Goal: Navigation & Orientation: Understand site structure

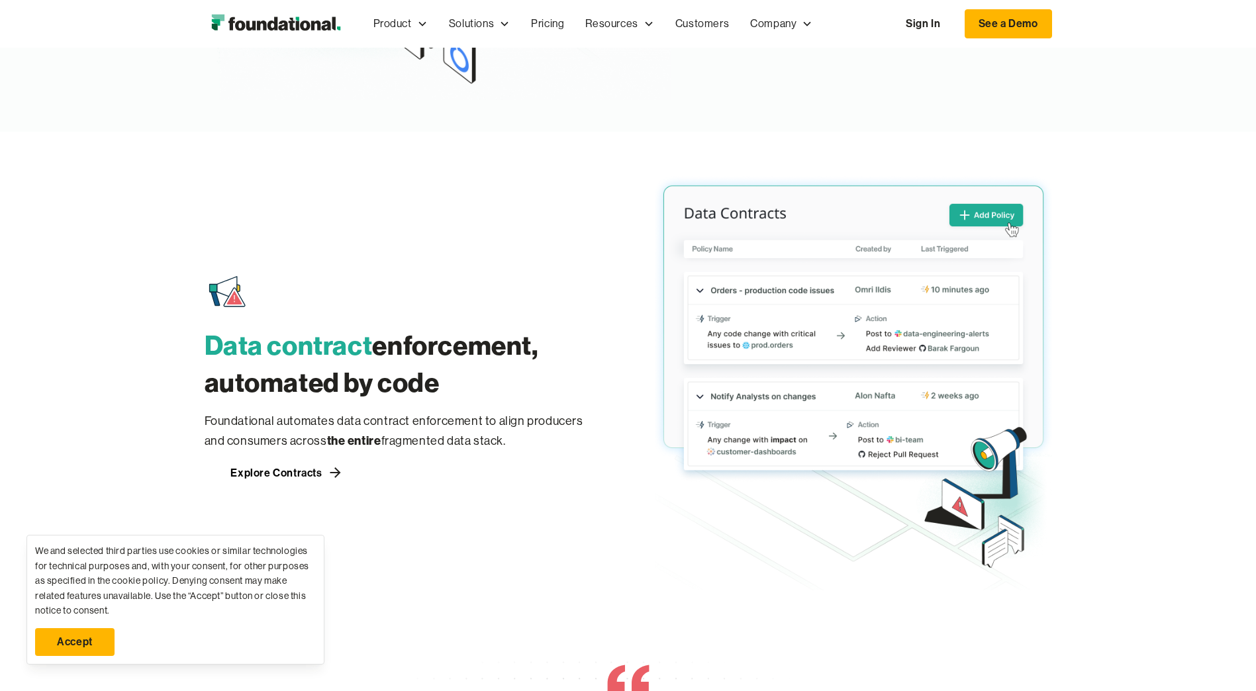
click at [129, 411] on div "Data contract enforcement, automated by code Foundational automates data contra…" at bounding box center [628, 361] width 1256 height 459
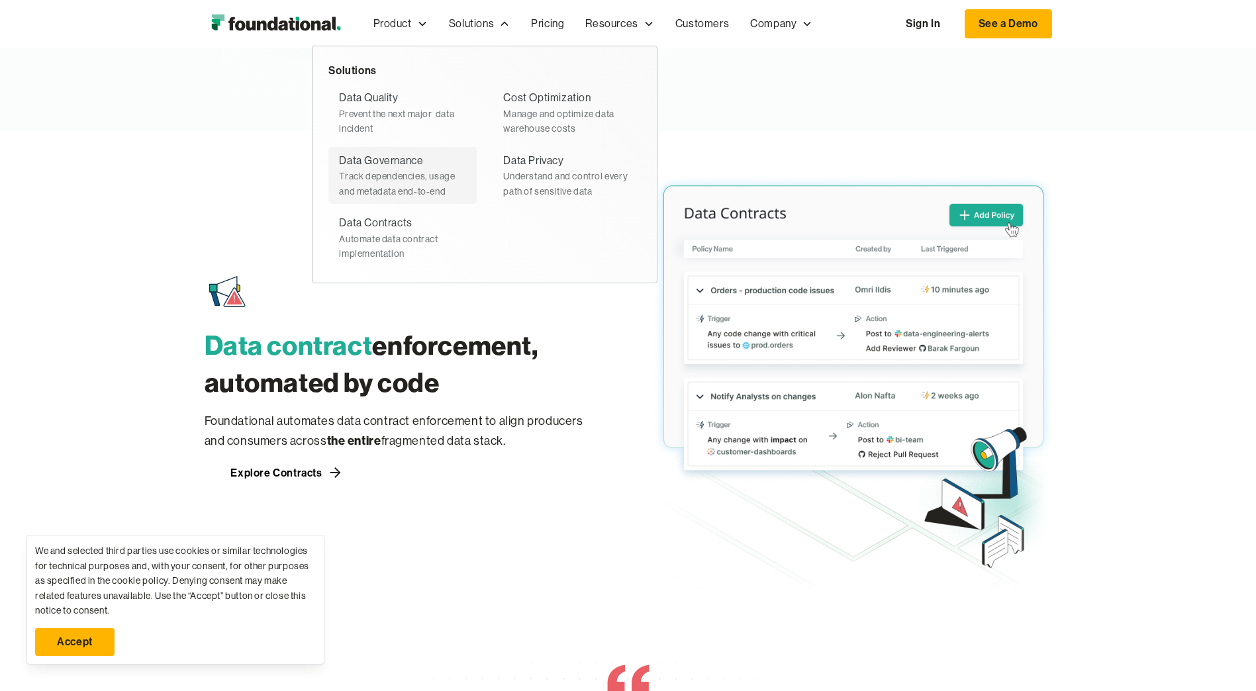
click at [407, 176] on div "Track dependencies, usage and metadata end-to-end" at bounding box center [402, 184] width 127 height 30
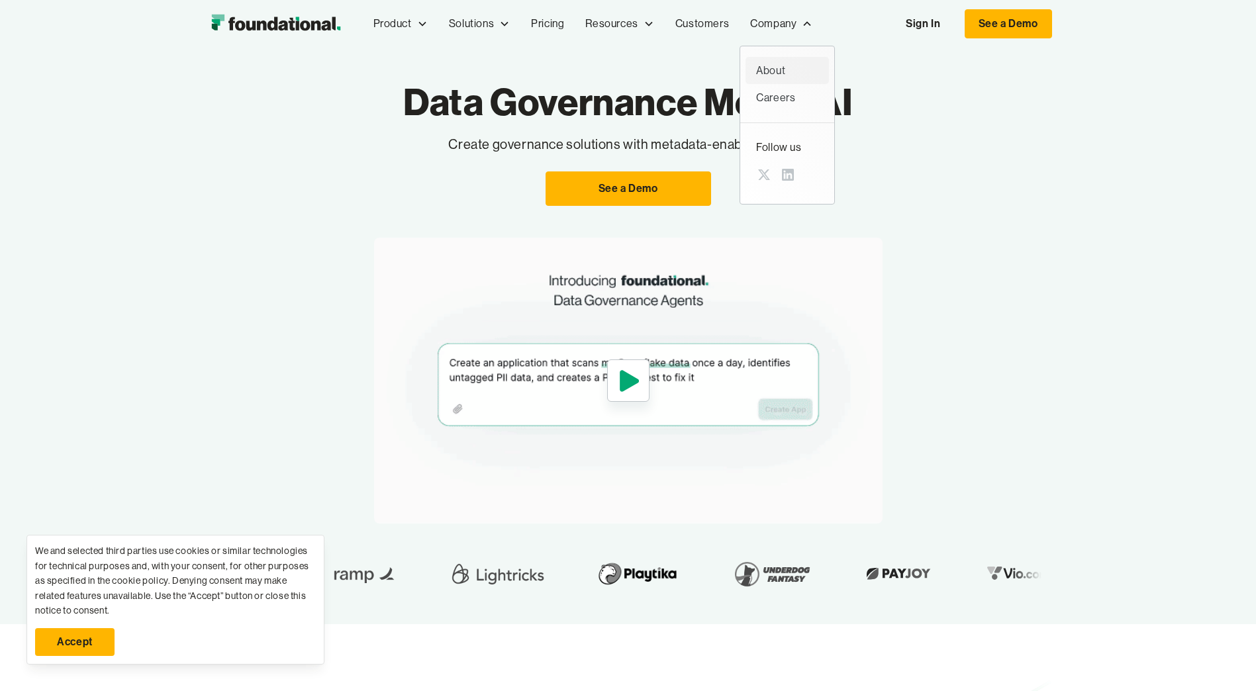
click at [793, 74] on div "About" at bounding box center [787, 70] width 62 height 17
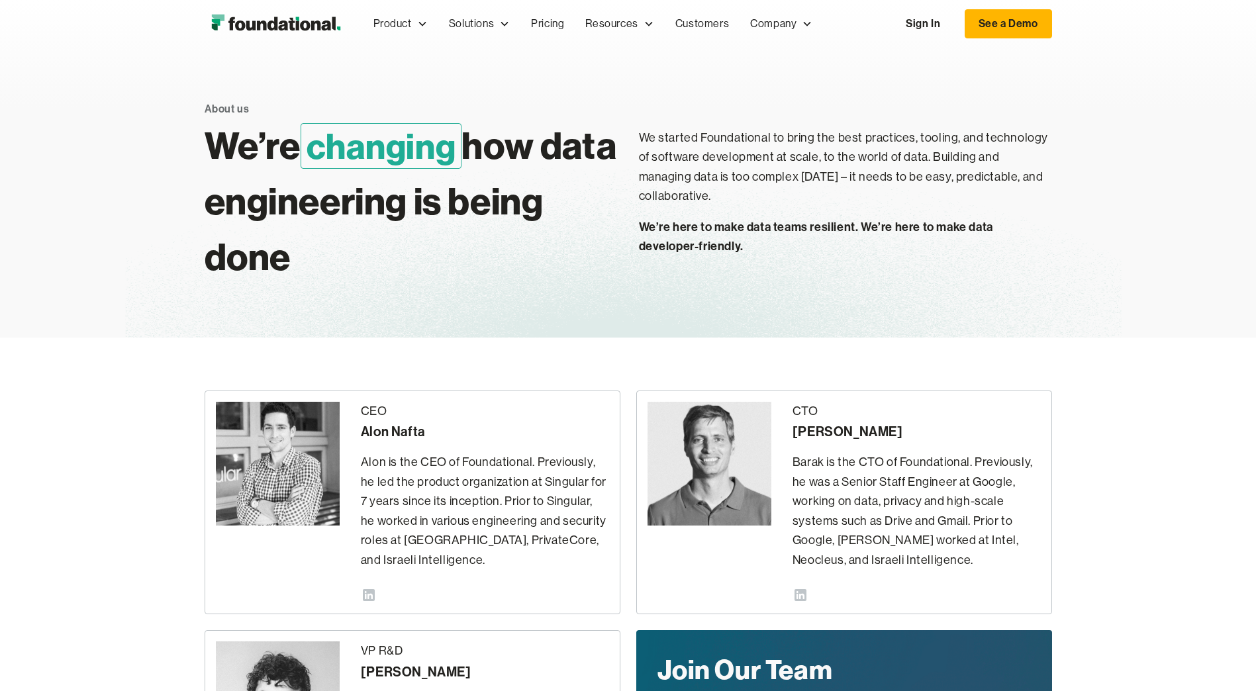
click at [468, 259] on h1 "We’re changing how data engineering is being done" at bounding box center [411, 201] width 413 height 167
click at [687, 23] on link "Customers" at bounding box center [702, 24] width 75 height 44
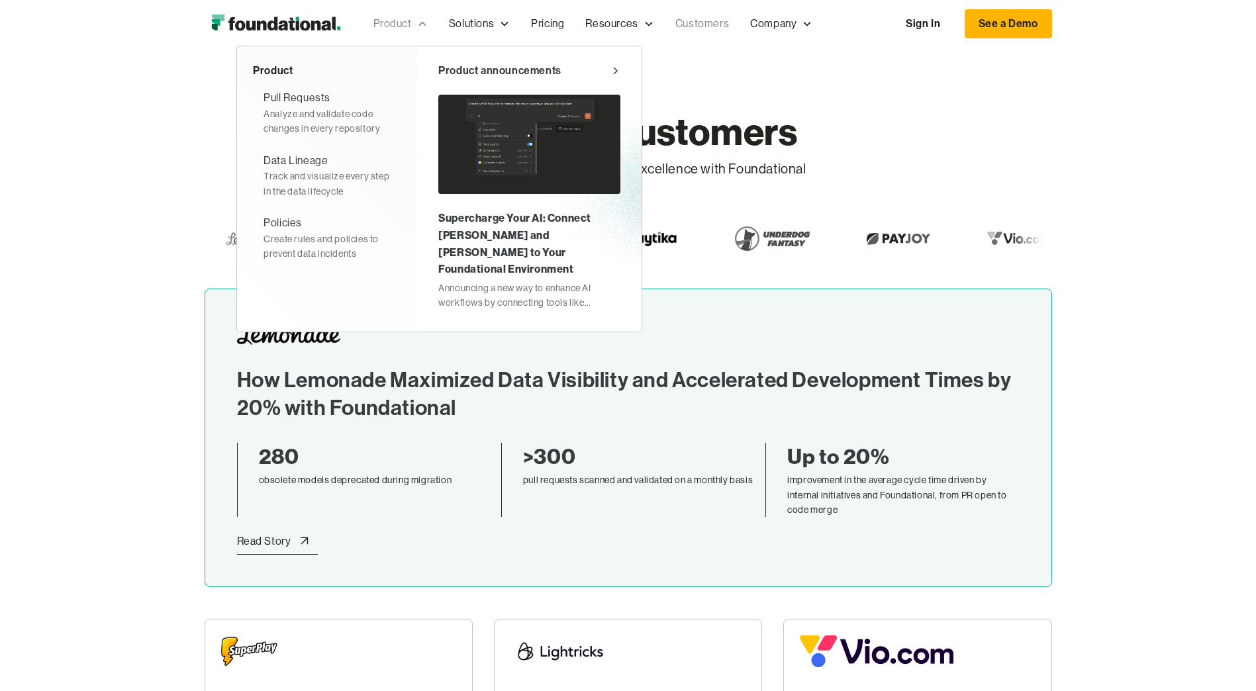
click at [417, 26] on div "Product" at bounding box center [401, 24] width 76 height 44
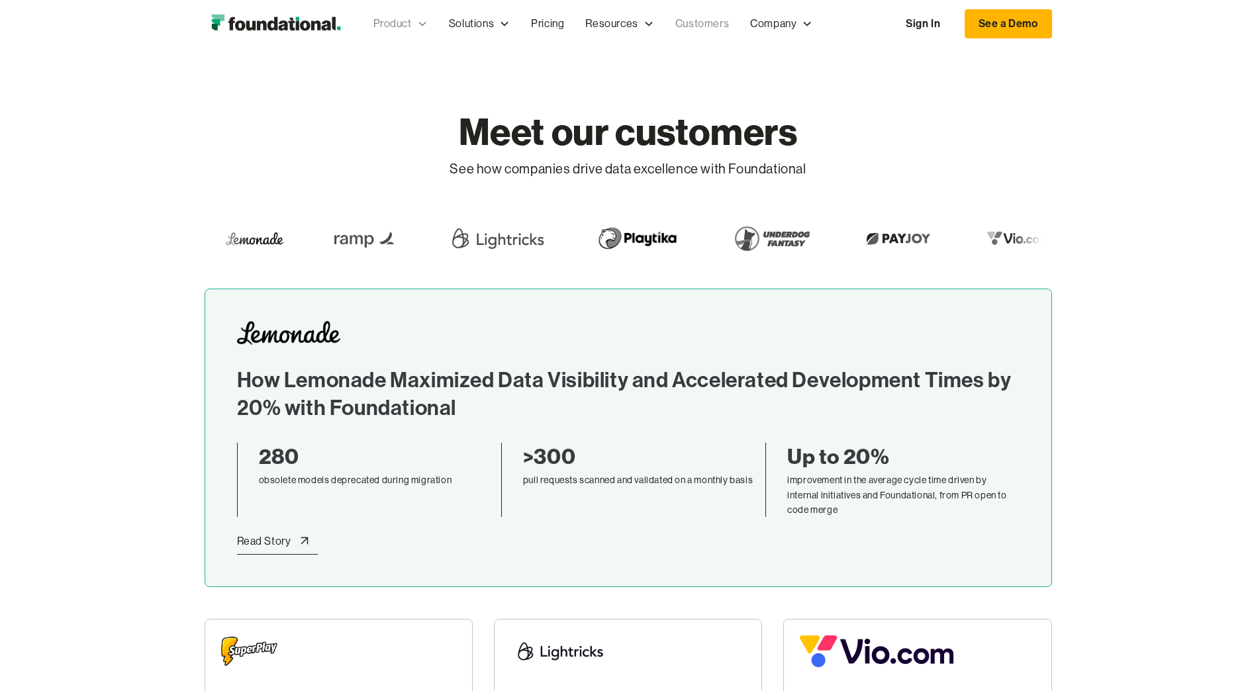
click at [419, 26] on icon at bounding box center [422, 24] width 11 height 11
click at [199, 102] on div "Meet our customers See how companies drive data excellence with Foundational" at bounding box center [628, 168] width 1256 height 241
click at [272, 25] on img "home" at bounding box center [276, 24] width 142 height 26
